Goal: Information Seeking & Learning: Learn about a topic

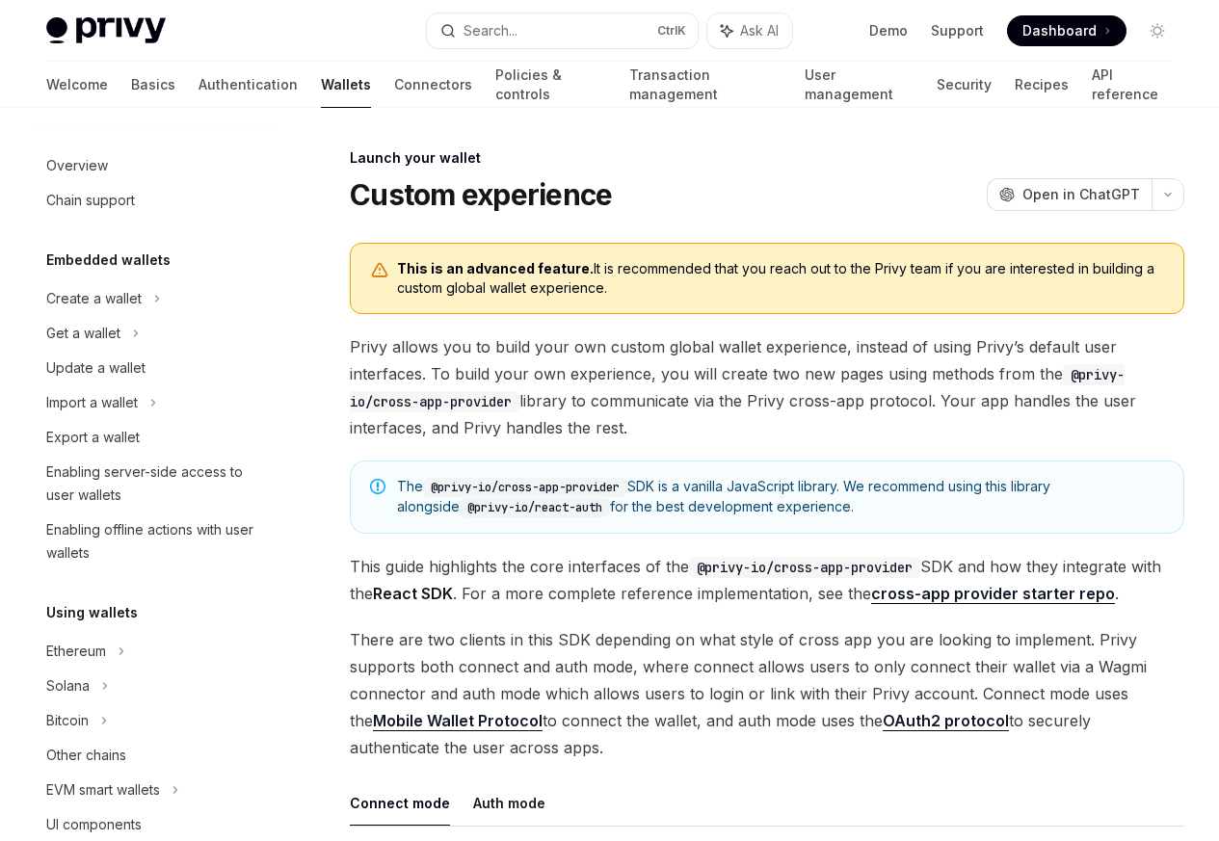
scroll to position [883, 0]
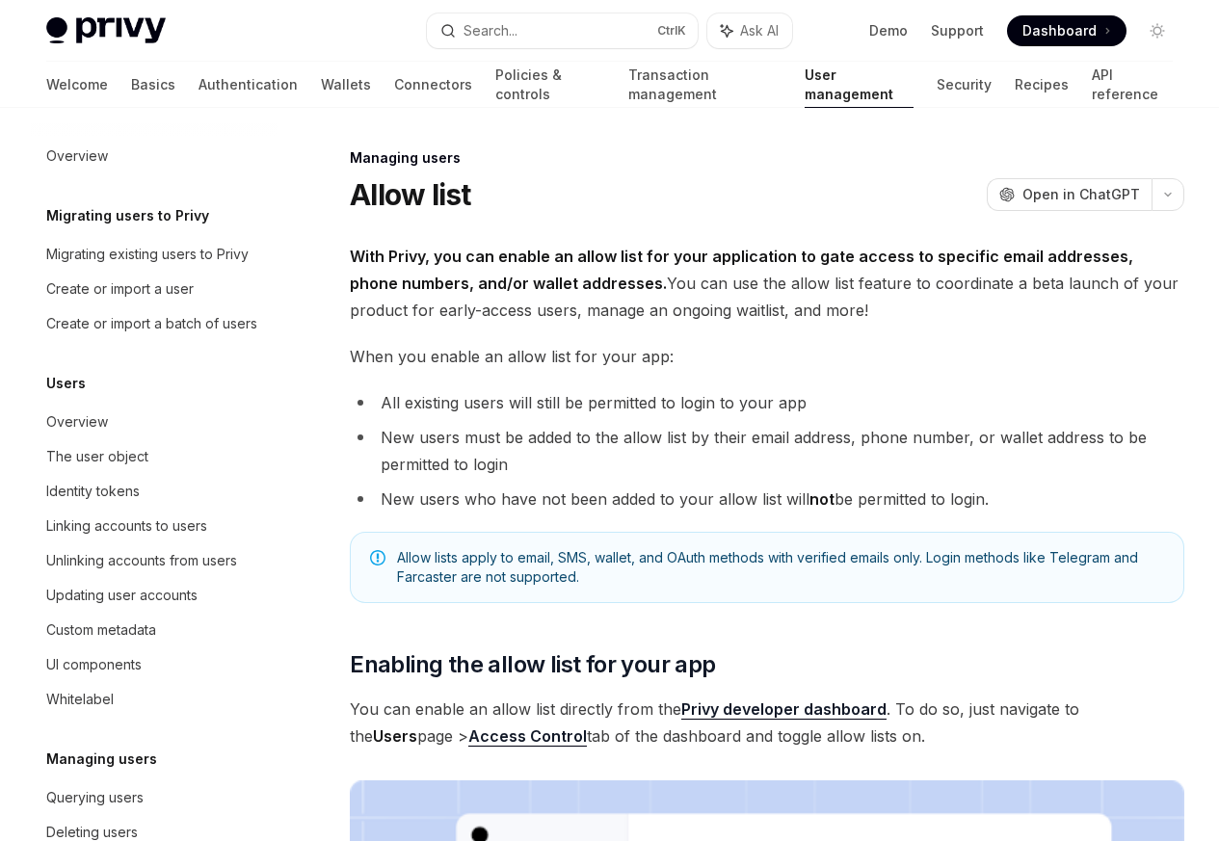
scroll to position [272, 0]
